Goal: Information Seeking & Learning: Learn about a topic

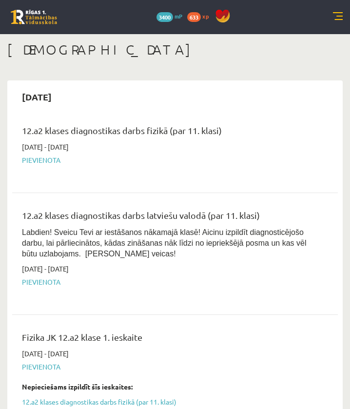
click at [332, 11] on div "0 Dāvanas 3400 mP 633 xp" at bounding box center [175, 17] width 350 height 34
click at [335, 14] on link at bounding box center [338, 17] width 10 height 10
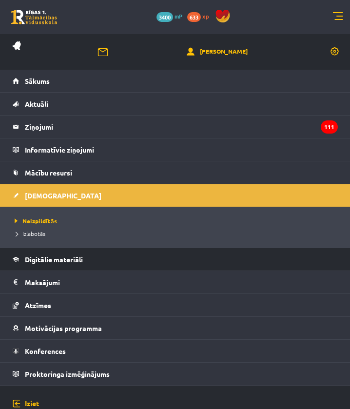
click at [98, 260] on link "Digitālie materiāli" at bounding box center [175, 259] width 325 height 22
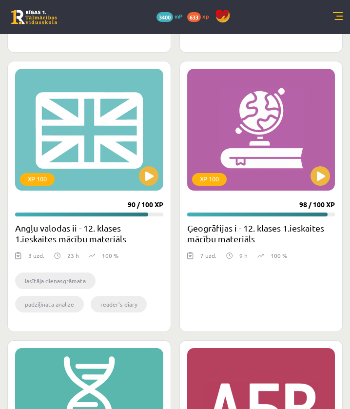
scroll to position [771, 0]
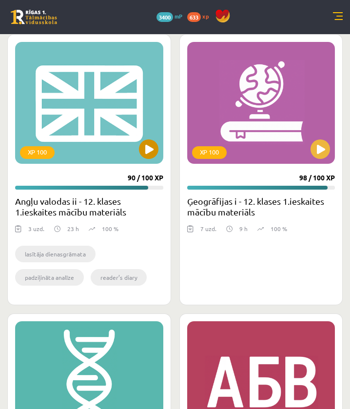
click at [147, 152] on button at bounding box center [149, 150] width 20 height 20
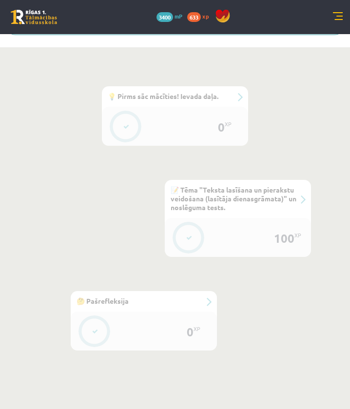
scroll to position [402, 0]
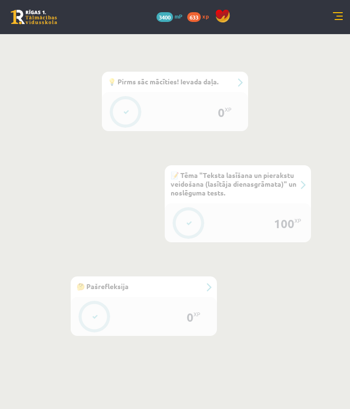
click at [225, 119] on div "0 XP" at bounding box center [223, 112] width 29 height 29
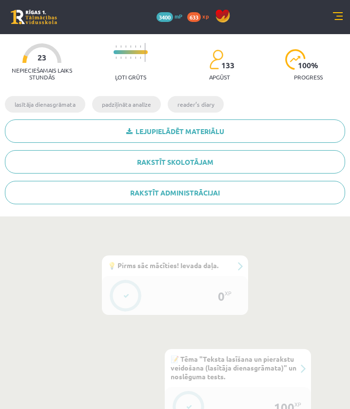
scroll to position [217, 0]
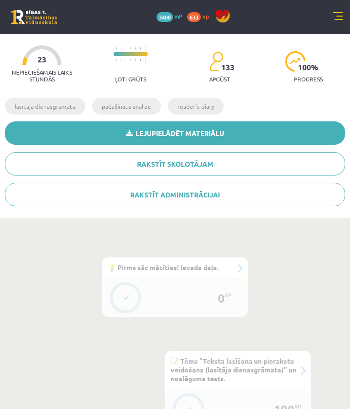
click at [310, 134] on link "Lejupielādēt materiālu" at bounding box center [175, 132] width 340 height 23
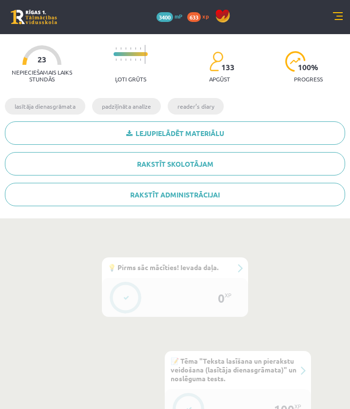
click at [268, 243] on div "0 XP #1 💡 Pirms sāc mācīties! Ievada daļa. 100 XP #2 📝 Tēma "Teksta lasīšana un…" at bounding box center [175, 407] width 350 height 377
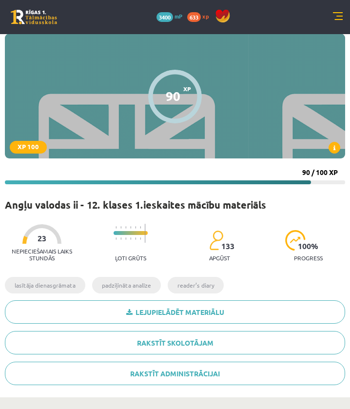
scroll to position [4, 0]
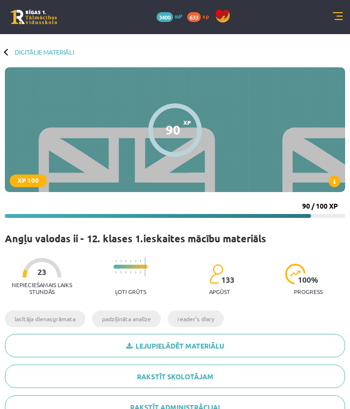
click at [160, 130] on div at bounding box center [175, 130] width 54 height 54
drag, startPoint x: 246, startPoint y: 158, endPoint x: 81, endPoint y: 162, distance: 165.4
click at [85, 161] on div "90 XP XP 100" at bounding box center [175, 129] width 340 height 125
click at [27, 50] on link "Digitālie materiāli" at bounding box center [45, 51] width 60 height 7
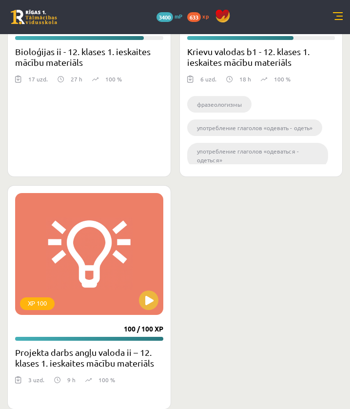
scroll to position [1208, 0]
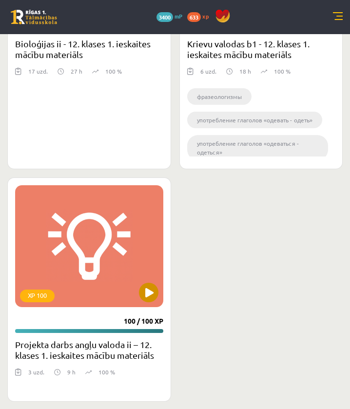
click at [147, 292] on button at bounding box center [149, 293] width 20 height 20
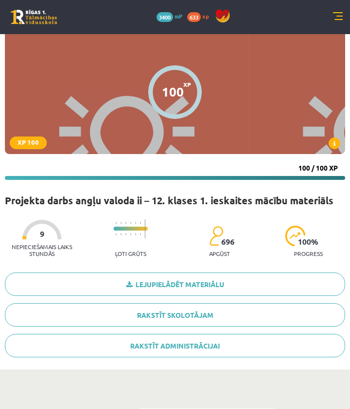
scroll to position [40, 0]
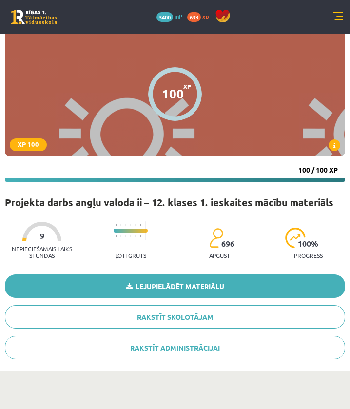
click at [188, 287] on link "Lejupielādēt materiālu" at bounding box center [175, 286] width 340 height 23
